Goal: Task Accomplishment & Management: Complete application form

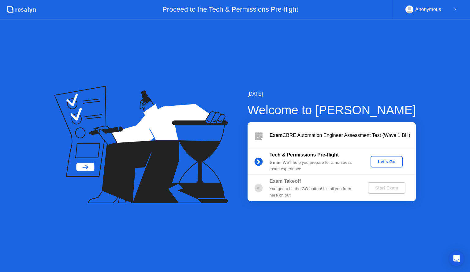
click at [385, 160] on div "Let's Go" at bounding box center [386, 161] width 27 height 5
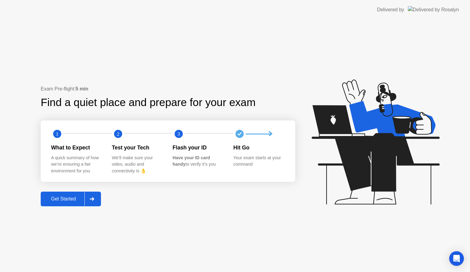
click at [98, 197] on div at bounding box center [91, 199] width 15 height 14
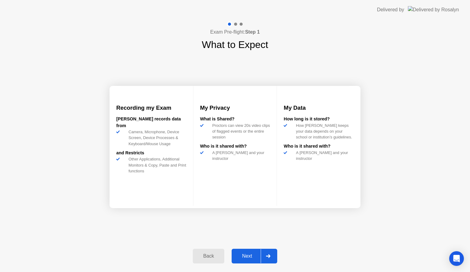
click at [273, 258] on div at bounding box center [268, 256] width 15 height 14
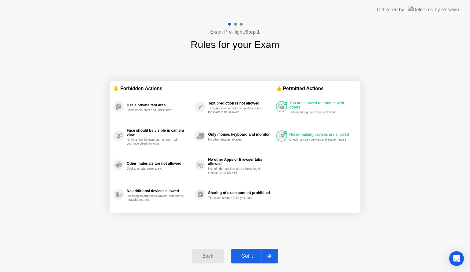
click at [273, 258] on div at bounding box center [269, 256] width 15 height 14
select select "**********"
select select "*******"
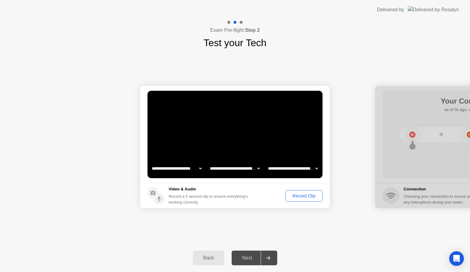
click at [296, 197] on div "Record Clip" at bounding box center [304, 196] width 33 height 5
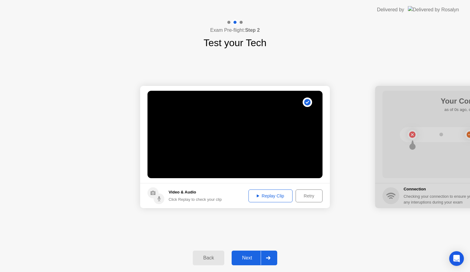
click at [273, 258] on div at bounding box center [268, 258] width 15 height 14
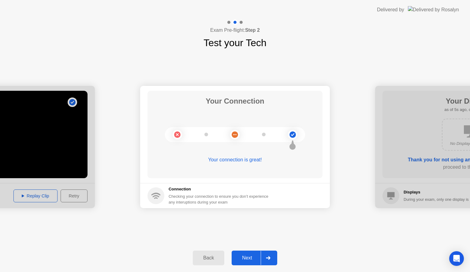
click at [273, 258] on div at bounding box center [268, 258] width 15 height 14
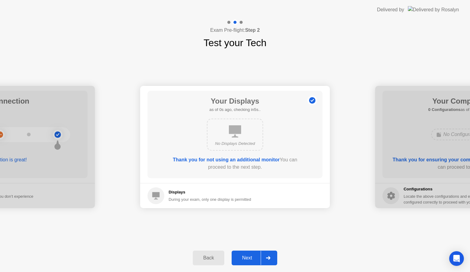
click at [273, 258] on div at bounding box center [268, 258] width 15 height 14
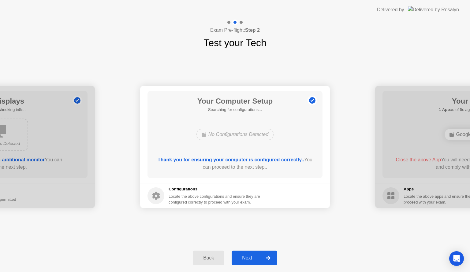
click at [273, 258] on div at bounding box center [268, 258] width 15 height 14
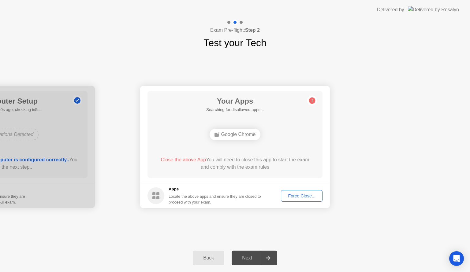
click at [295, 199] on button "Force Close..." at bounding box center [302, 196] width 42 height 12
click at [288, 194] on div "Force Close..." at bounding box center [301, 196] width 37 height 5
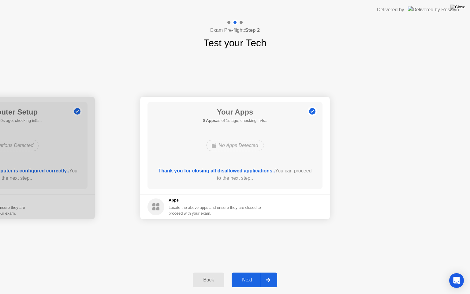
click at [265, 272] on div at bounding box center [268, 280] width 15 height 14
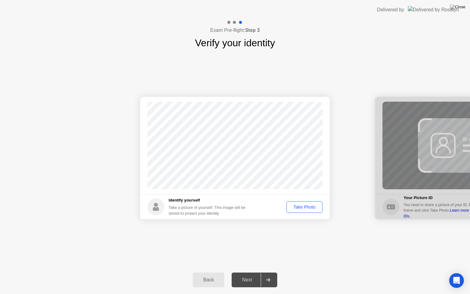
click at [297, 207] on div "Take Photo" at bounding box center [304, 206] width 32 height 5
click at [247, 272] on div "Next" at bounding box center [246, 280] width 27 height 6
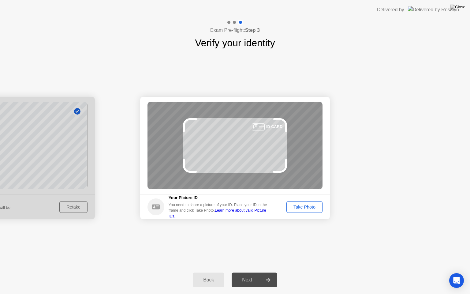
click at [303, 205] on div "Take Photo" at bounding box center [304, 206] width 32 height 5
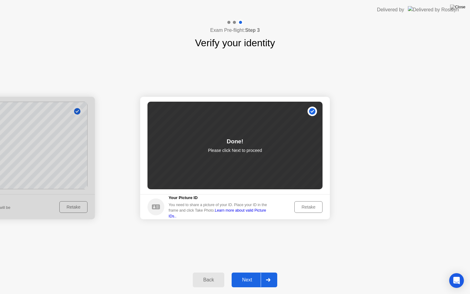
click at [257, 272] on div "Next" at bounding box center [246, 280] width 27 height 6
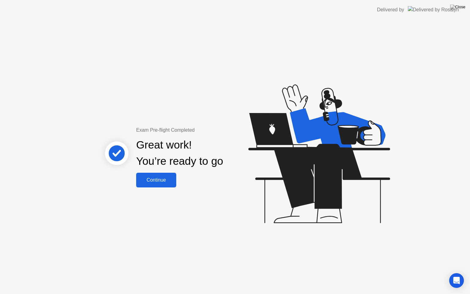
click at [164, 182] on div "Continue" at bounding box center [156, 180] width 36 height 6
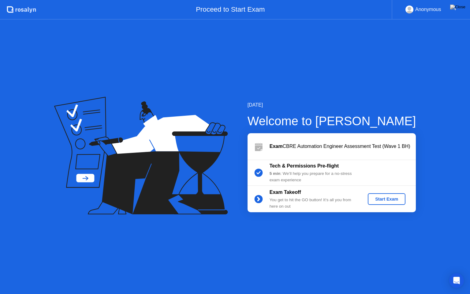
click at [382, 193] on button "Start Exam" at bounding box center [387, 199] width 38 height 12
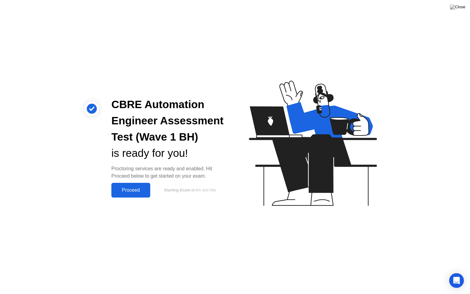
click at [142, 190] on div "Proceed" at bounding box center [130, 190] width 35 height 6
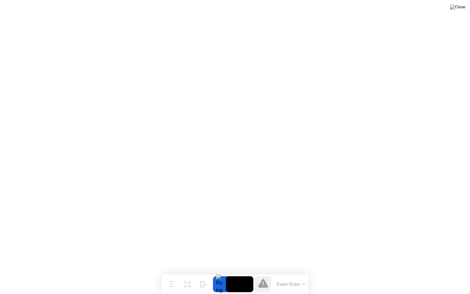
click at [296, 272] on button "Exam Rules" at bounding box center [291, 284] width 32 height 6
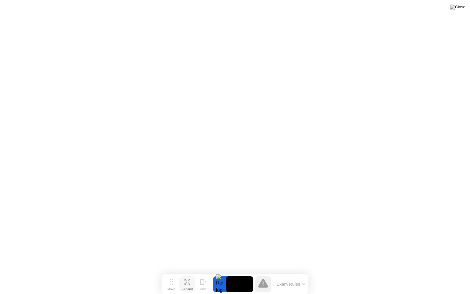
click at [187, 272] on icon at bounding box center [187, 282] width 6 height 6
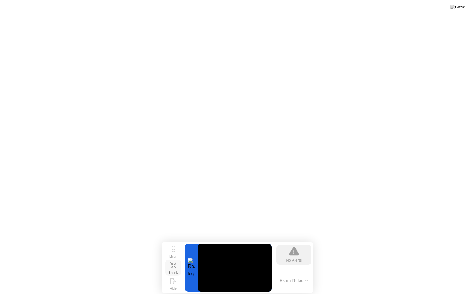
click at [171, 264] on icon at bounding box center [173, 265] width 6 height 6
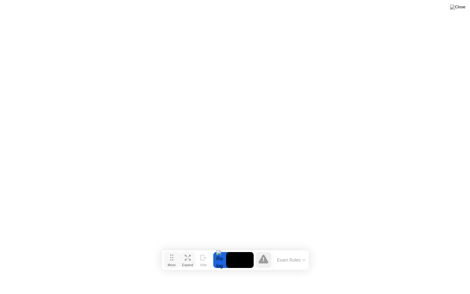
drag, startPoint x: 171, startPoint y: 284, endPoint x: 172, endPoint y: 259, distance: 24.5
click at [172, 259] on icon at bounding box center [171, 257] width 3 height 6
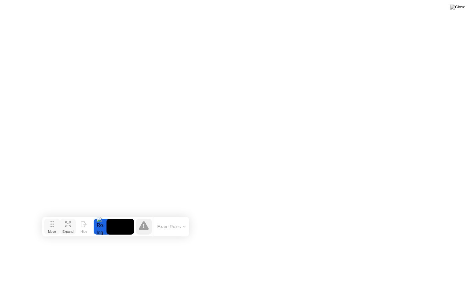
drag, startPoint x: 172, startPoint y: 259, endPoint x: 52, endPoint y: 226, distance: 124.1
click at [52, 226] on icon at bounding box center [51, 224] width 3 height 6
click at [462, 7] on img at bounding box center [457, 7] width 15 height 5
